Goal: Information Seeking & Learning: Learn about a topic

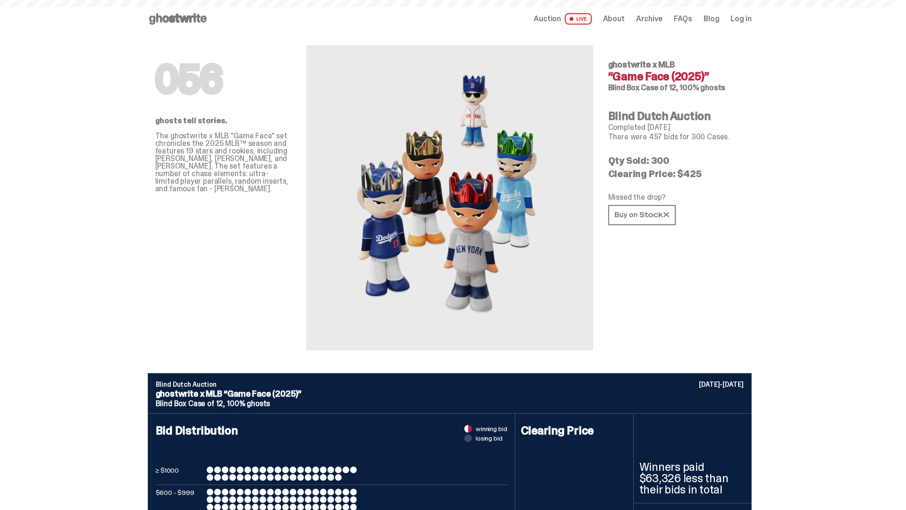
scroll to position [459, 0]
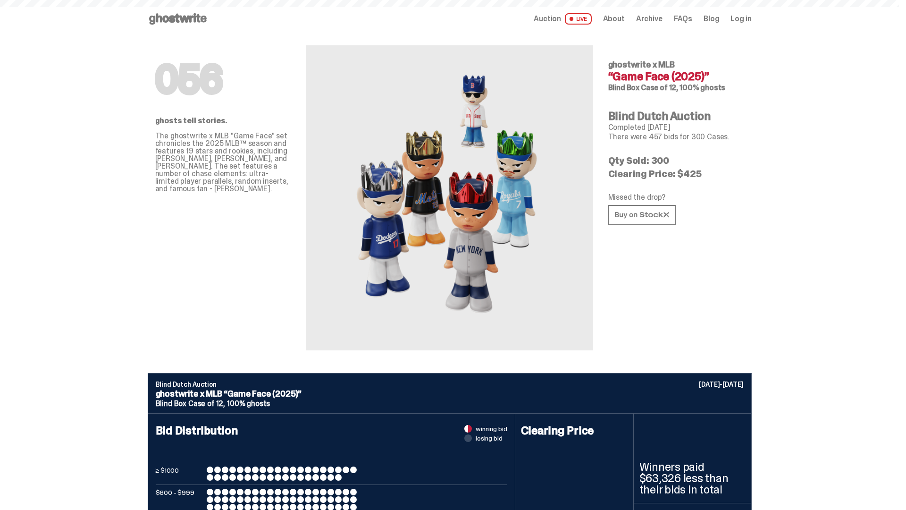
scroll to position [2852, 0]
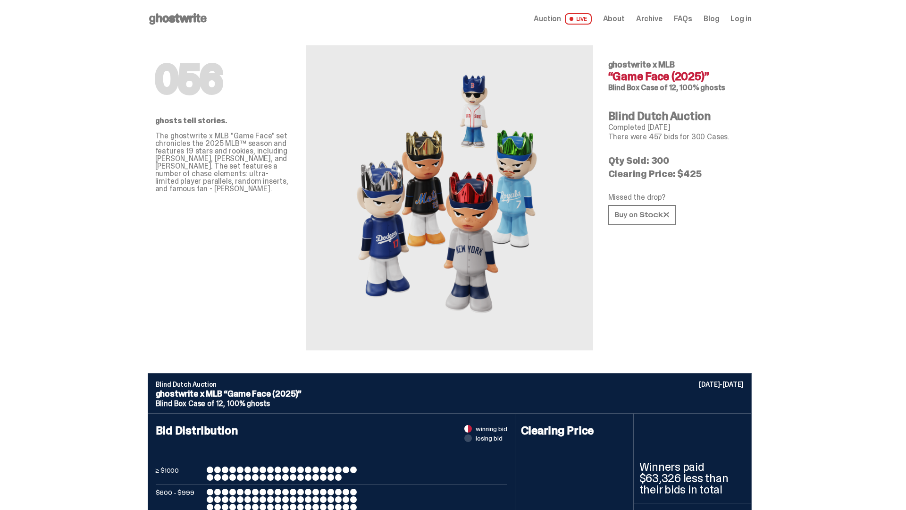
scroll to position [2852, 0]
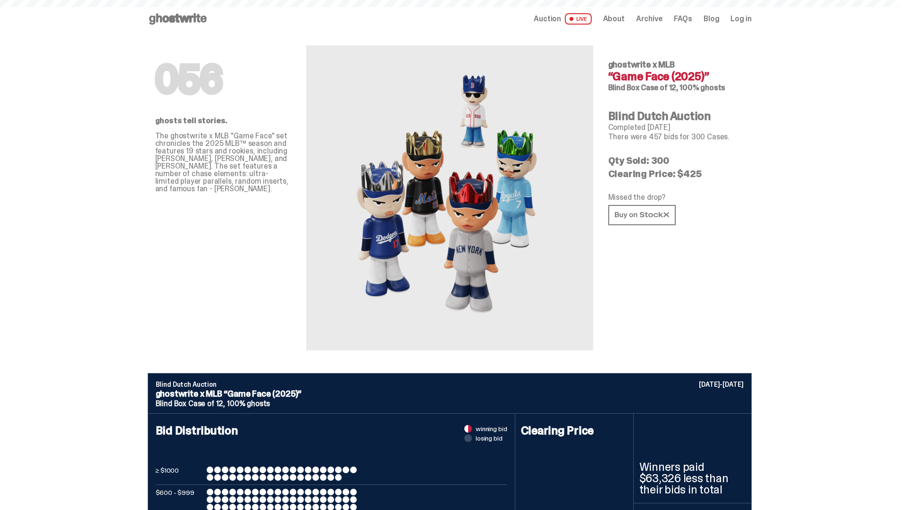
scroll to position [2852, 0]
